Goal: Information Seeking & Learning: Understand process/instructions

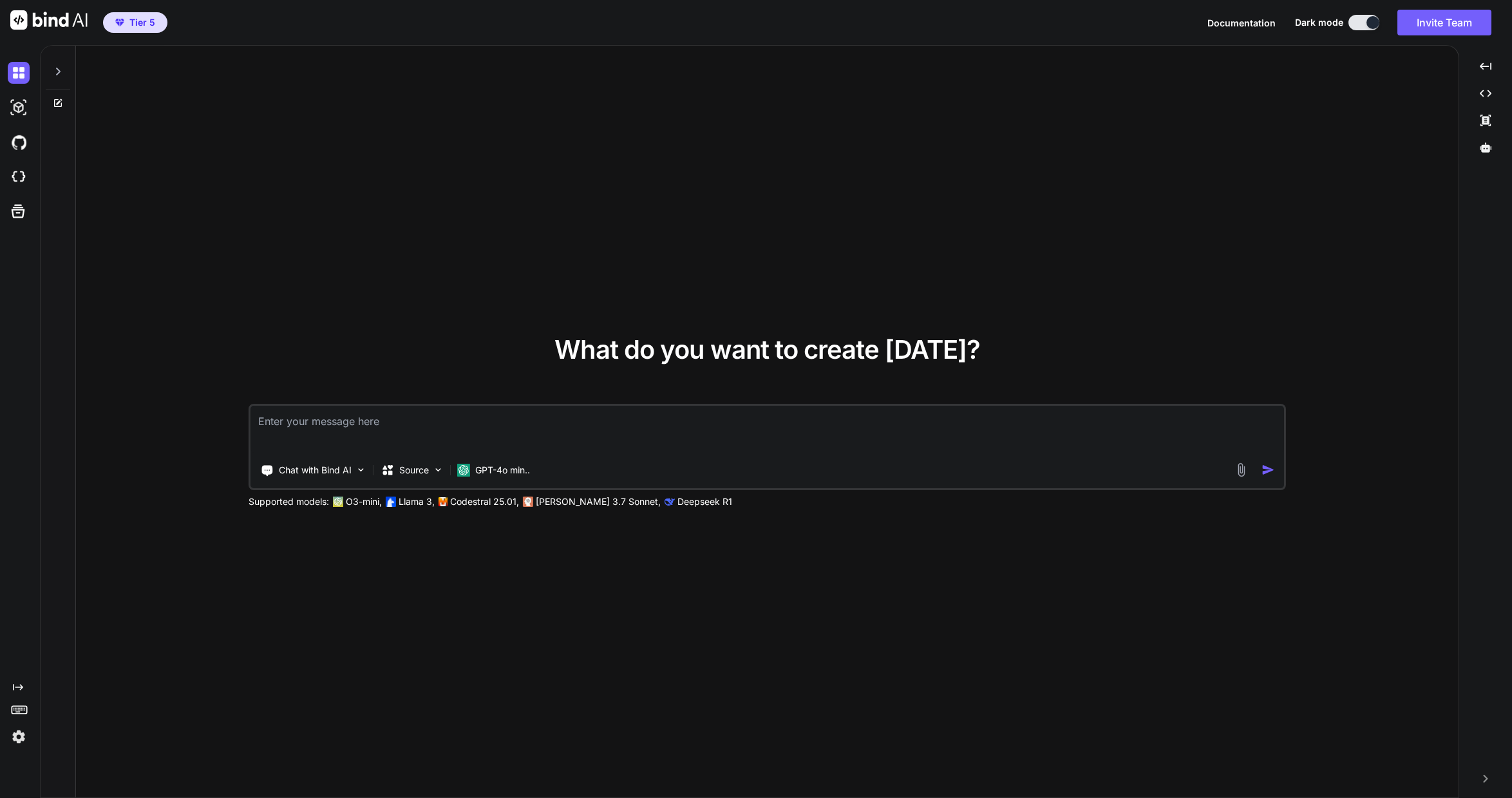
click at [21, 736] on img at bounding box center [18, 736] width 22 height 22
type textarea "x"
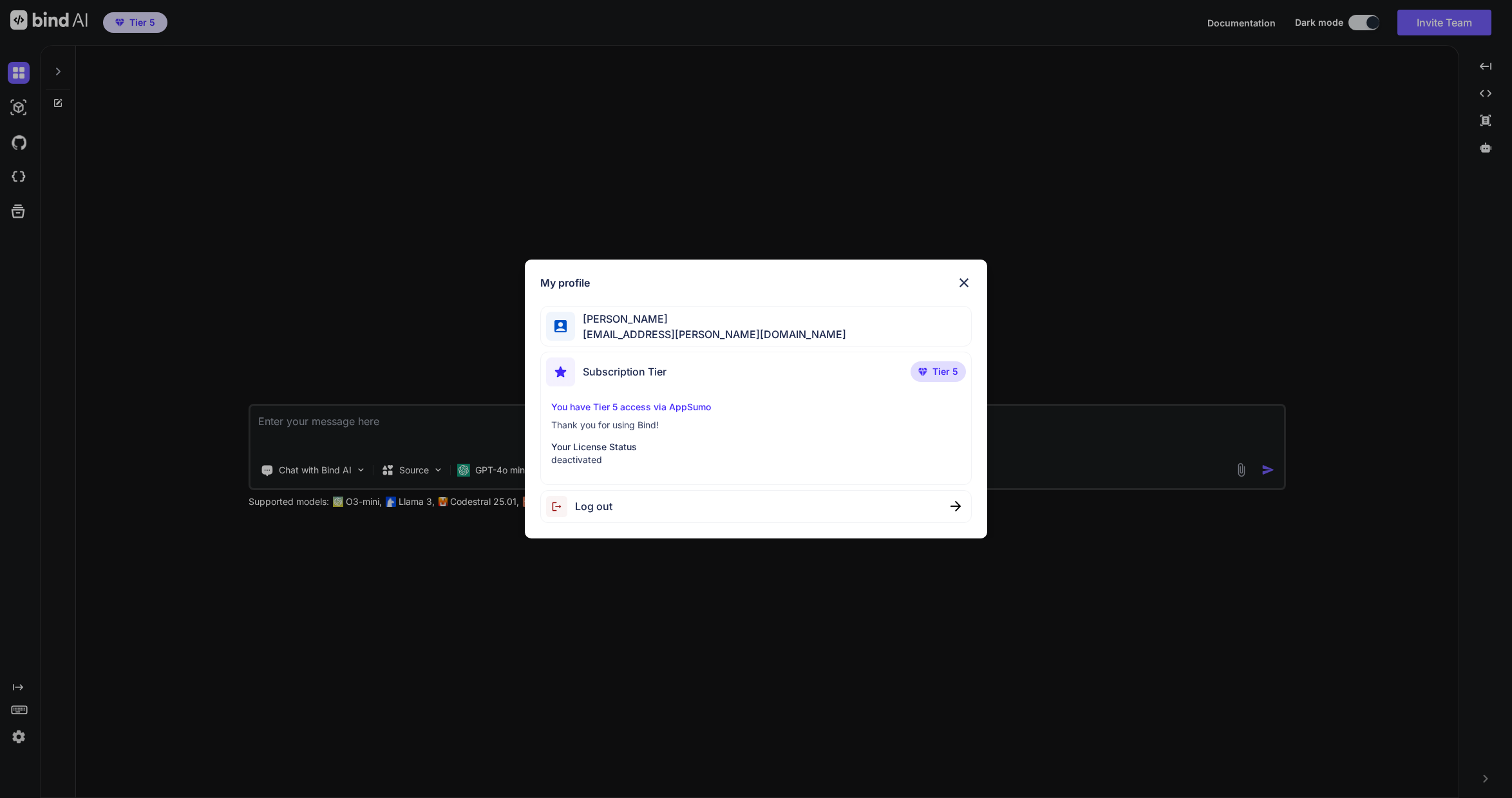
click at [672, 408] on p "You have Tier 5 access via AppSumo" at bounding box center [756, 407] width 409 height 13
click at [678, 370] on div "Subscription Tier Tier 5" at bounding box center [756, 375] width 420 height 34
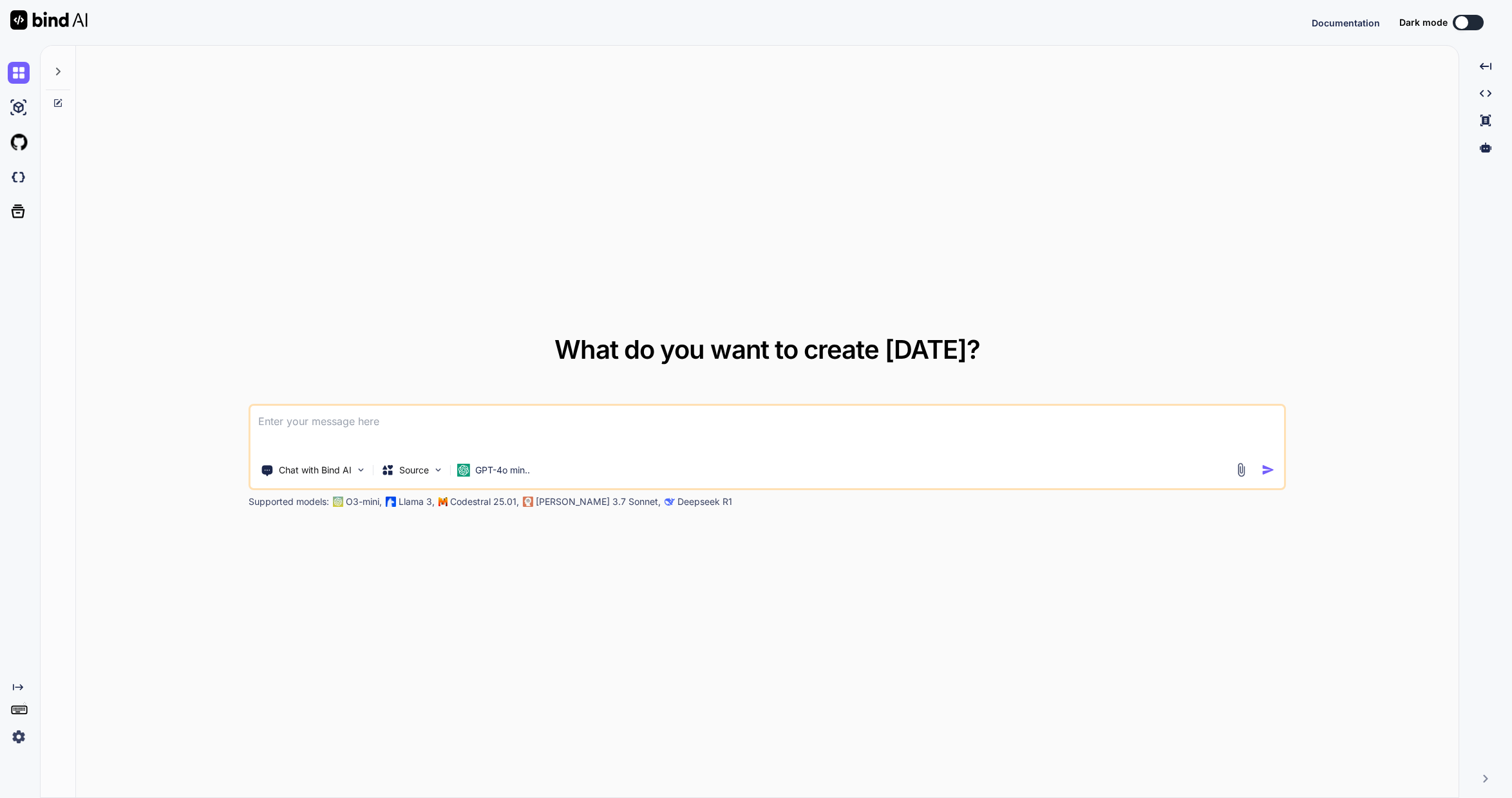
click at [1353, 24] on span "Documentation" at bounding box center [1346, 22] width 68 height 11
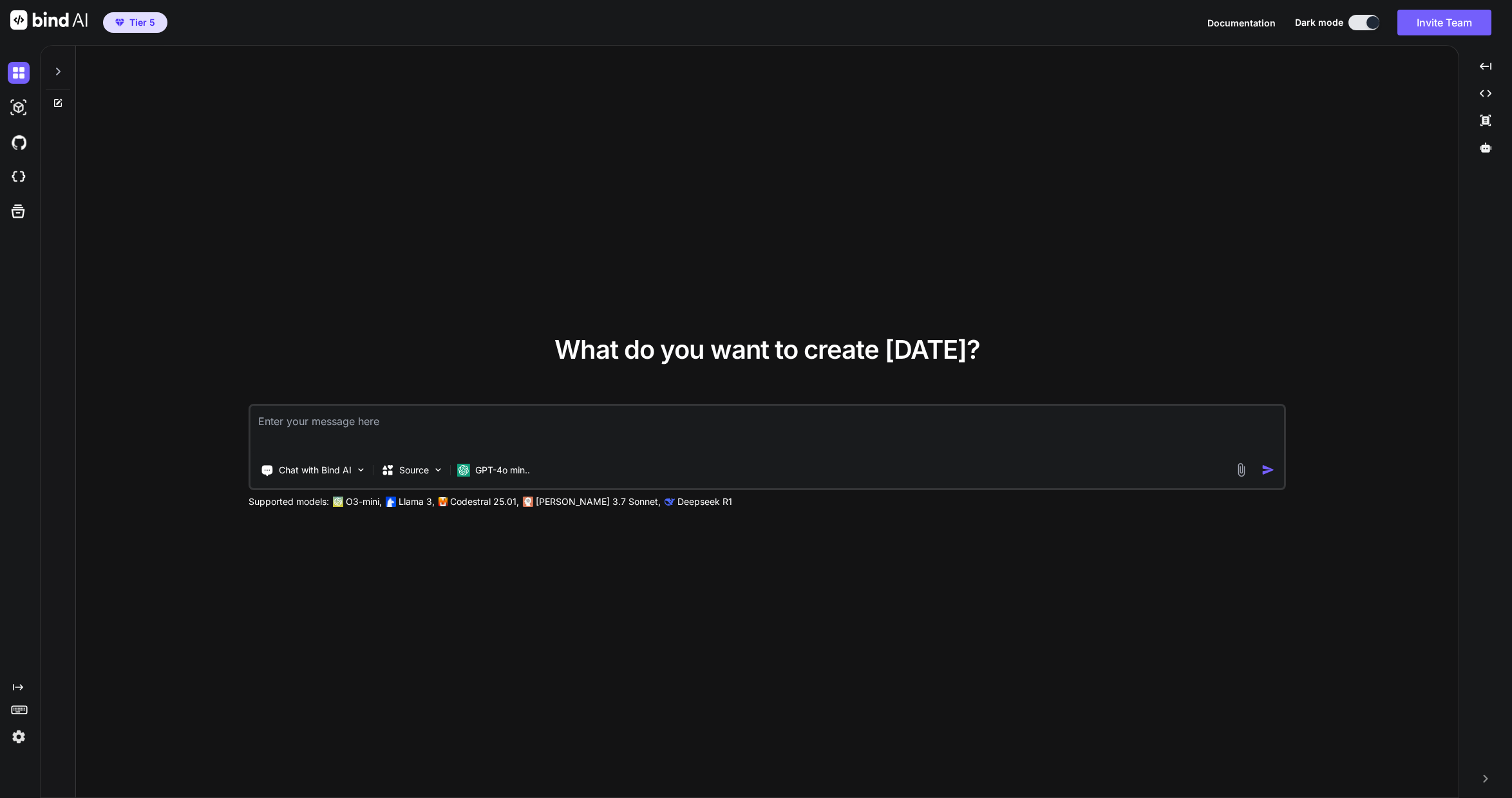
click at [16, 743] on img at bounding box center [18, 736] width 22 height 22
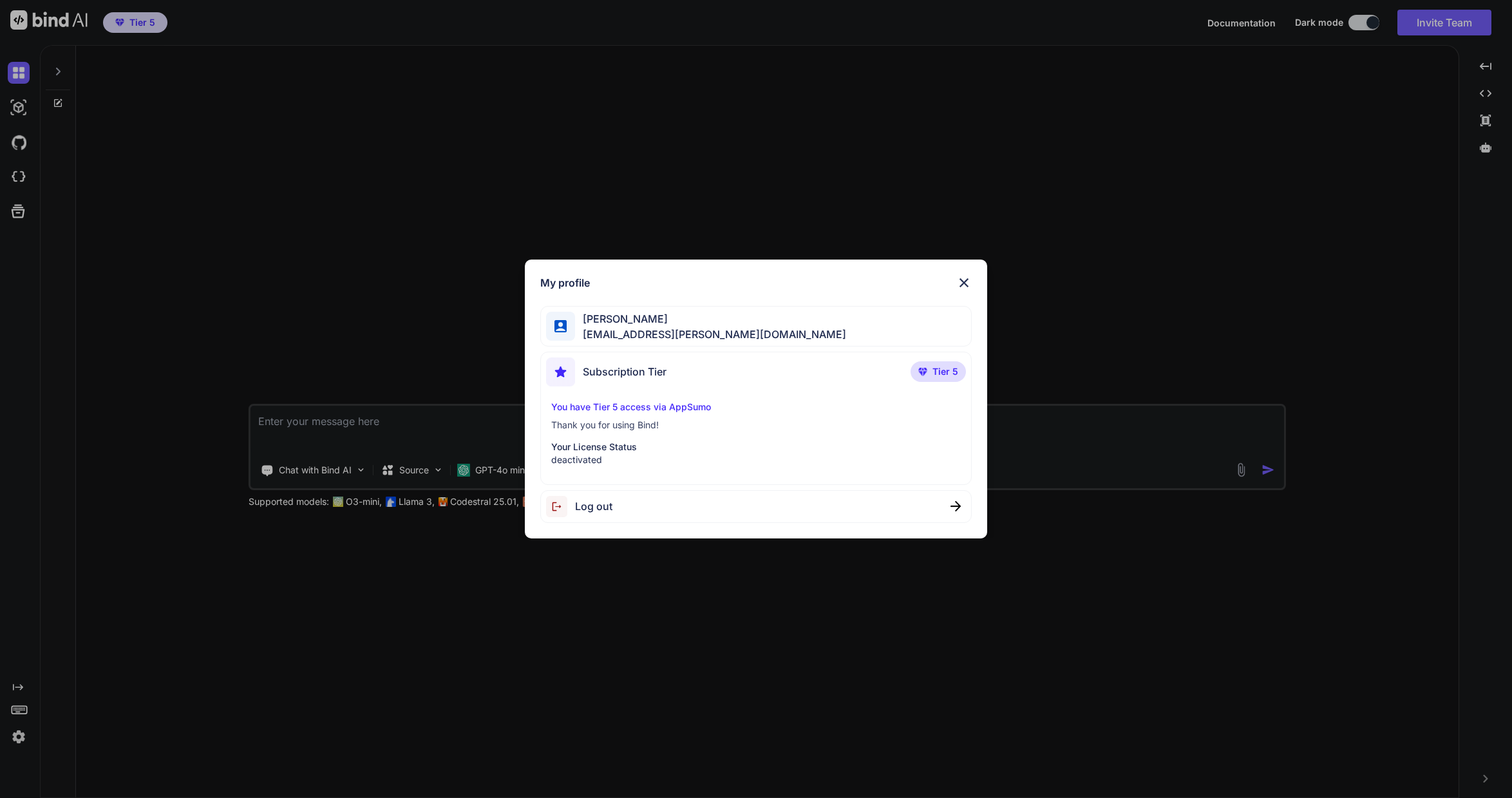
type textarea "x"
